Goal: Find specific page/section: Find specific page/section

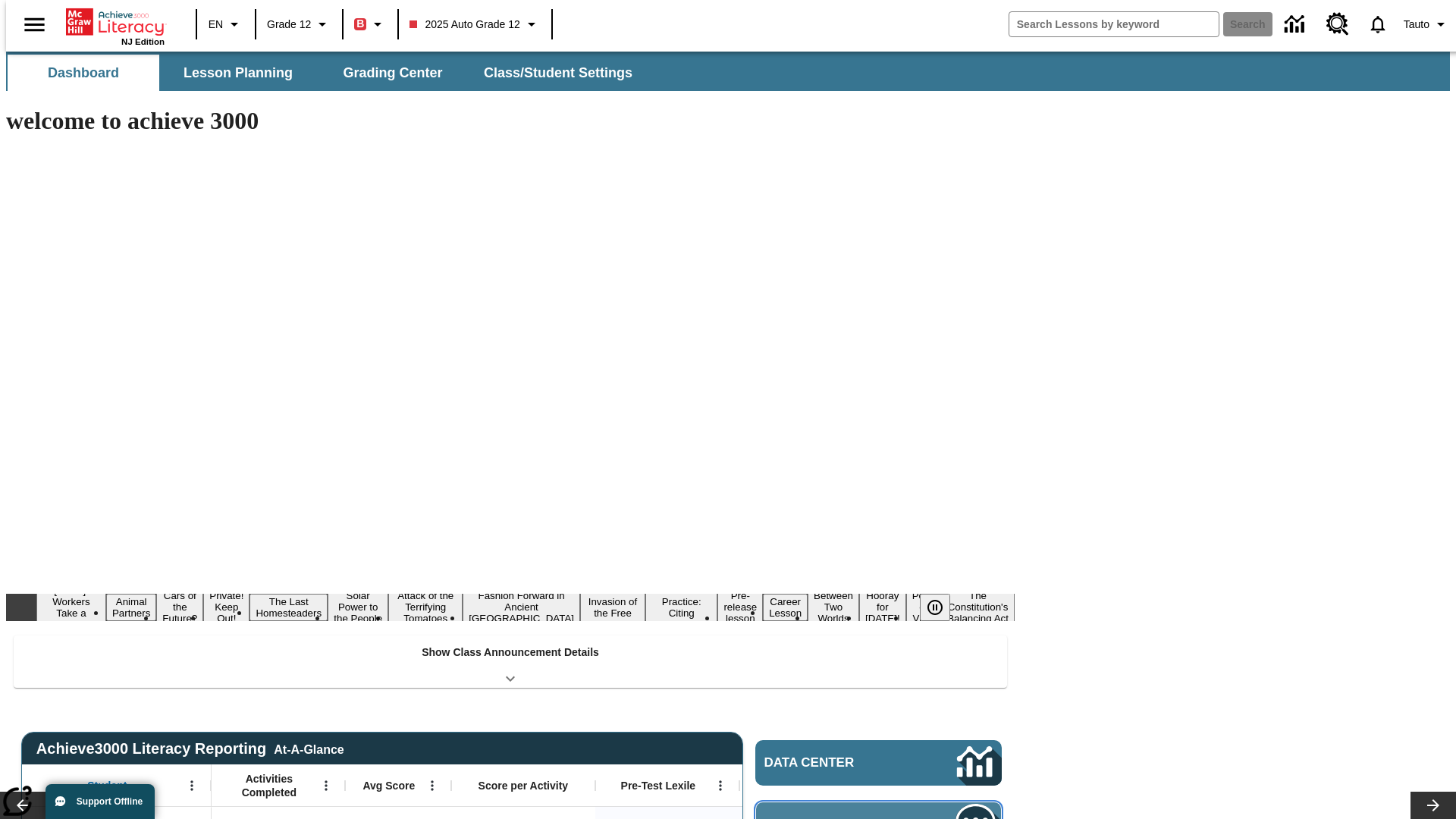
click at [883, 817] on span "Message Center" at bounding box center [838, 825] width 146 height 15
